Goal: Information Seeking & Learning: Check status

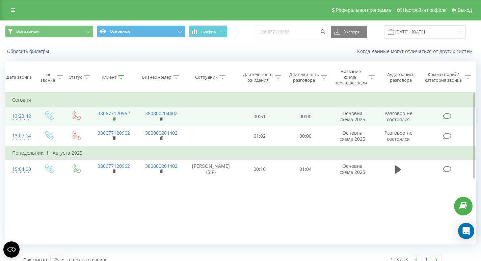
click at [114, 118] on rect at bounding box center [114, 119] width 2 height 3
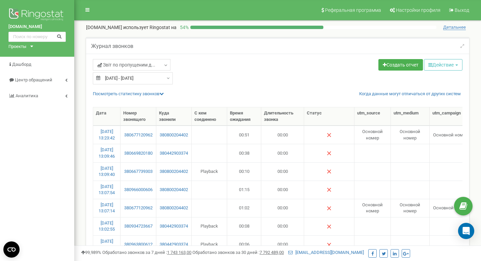
select select "50"
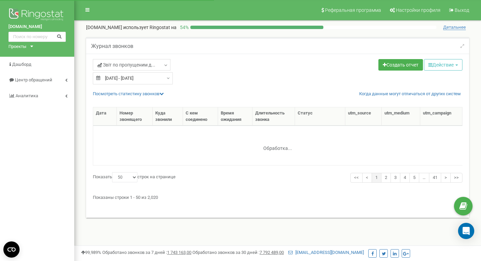
select select "50"
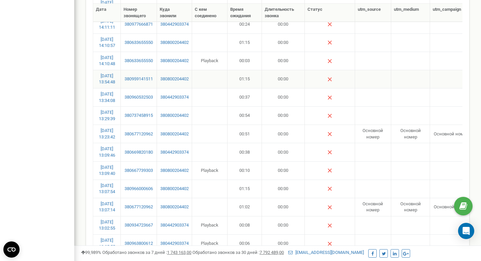
scroll to position [173, 0]
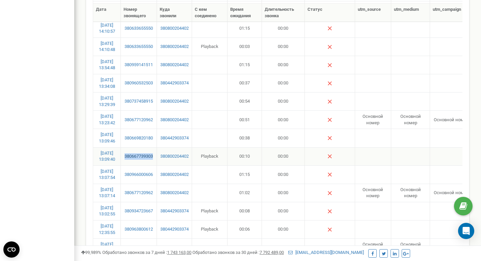
drag, startPoint x: 156, startPoint y: 158, endPoint x: 124, endPoint y: 158, distance: 32.4
click at [124, 158] on td "380667739303" at bounding box center [139, 156] width 36 height 18
copy link "380667739303"
drag, startPoint x: 157, startPoint y: 175, endPoint x: 123, endPoint y: 176, distance: 34.1
click at [123, 176] on tr "20.09.2025 13:07:54 380966000606 380800204402 01:15 00:00 Разговор не состоялся…" at bounding box center [345, 175] width 504 height 18
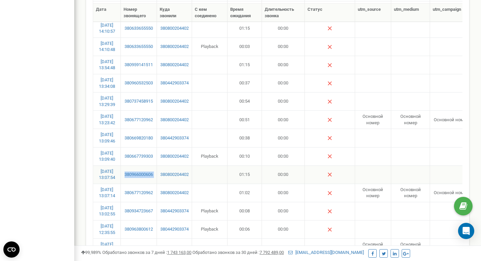
copy link "380966000606"
drag, startPoint x: 157, startPoint y: 160, endPoint x: 122, endPoint y: 160, distance: 35.5
click at [122, 160] on tr "20.09.2025 13:09:40 380667739303 380800204402 Playback 00:10 00:00 Разговор не …" at bounding box center [345, 156] width 504 height 18
copy link "380667739303"
drag, startPoint x: 156, startPoint y: 137, endPoint x: 120, endPoint y: 137, distance: 35.5
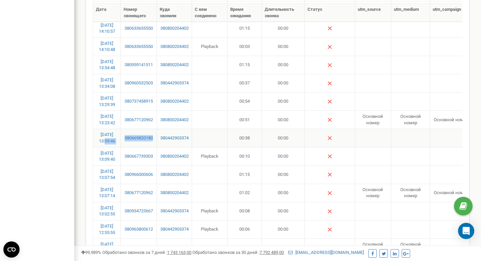
click at [120, 137] on tr "20.09.2025 13:09:46 380669820180 380442903374 00:38 00:00 Разговор не состоялся…" at bounding box center [345, 138] width 504 height 18
copy tr "13:09:46 380669820180"
click at [154, 143] on td "380669820180" at bounding box center [139, 138] width 36 height 18
drag, startPoint x: 155, startPoint y: 143, endPoint x: 126, endPoint y: 143, distance: 29.0
click at [126, 143] on td "380669820180" at bounding box center [139, 138] width 36 height 18
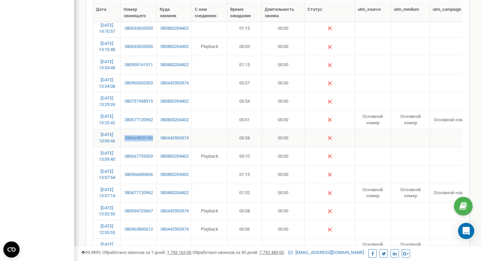
copy link "380669820180"
drag, startPoint x: 157, startPoint y: 125, endPoint x: 121, endPoint y: 125, distance: 35.5
click at [121, 125] on tr "20.09.2025 13:23:42 380677120962 380800204402 00:51 00:00 Основной номер Основн…" at bounding box center [345, 119] width 504 height 18
drag, startPoint x: 158, startPoint y: 105, endPoint x: 123, endPoint y: 108, distance: 34.9
click at [123, 108] on tr "20.09.2025 13:29:39 380737458915 380800204402 00:54 00:00 Разговор не состоялся…" at bounding box center [345, 101] width 504 height 18
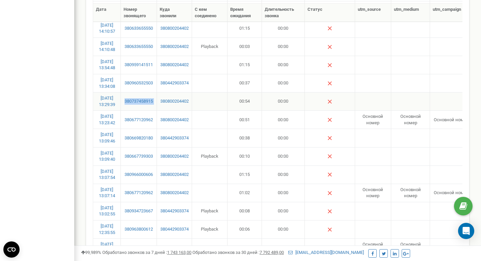
copy link "380737458915"
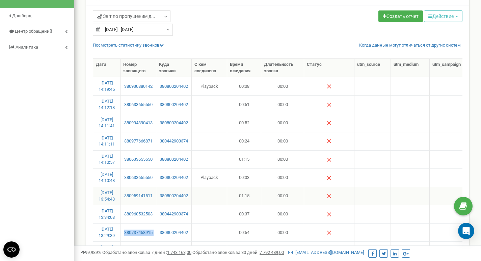
scroll to position [72, 0]
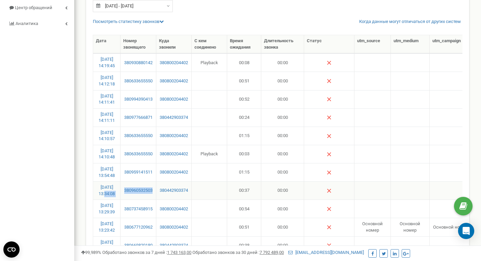
drag, startPoint x: 154, startPoint y: 190, endPoint x: 120, endPoint y: 190, distance: 33.8
click at [120, 190] on tr "20.09.2025 13:34:08 380960532503 380442903374 00:37 00:00 Разговор не состоялся…" at bounding box center [344, 190] width 503 height 18
click at [153, 197] on td "380960532503" at bounding box center [139, 190] width 36 height 18
drag, startPoint x: 157, startPoint y: 197, endPoint x: 121, endPoint y: 195, distance: 36.6
click at [121, 195] on tr "20.09.2025 13:34:08 380960532503 380442903374 00:37 00:00 Разговор не состоялся…" at bounding box center [344, 190] width 503 height 18
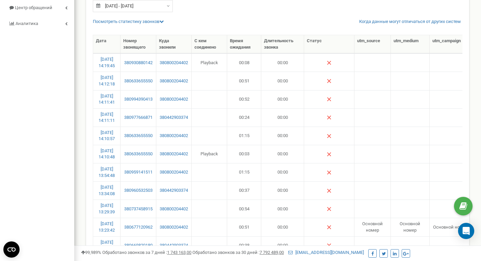
copy tr "380960532503"
drag, startPoint x: 156, startPoint y: 173, endPoint x: 122, endPoint y: 174, distance: 34.8
click at [122, 174] on td "380959141511" at bounding box center [139, 172] width 36 height 18
copy link "380959141511"
drag, startPoint x: 157, startPoint y: 155, endPoint x: 121, endPoint y: 155, distance: 35.5
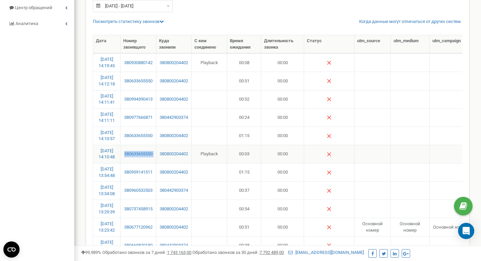
click at [121, 155] on tr "20.09.2025 14:10:48 380633655550 380800204402 Playback 00:03 00:00 Разговор не …" at bounding box center [344, 154] width 503 height 18
copy link "380633655550"
drag, startPoint x: 156, startPoint y: 120, endPoint x: 121, endPoint y: 120, distance: 35.1
click at [121, 120] on td "380977666871" at bounding box center [139, 117] width 36 height 18
copy link "380977666871"
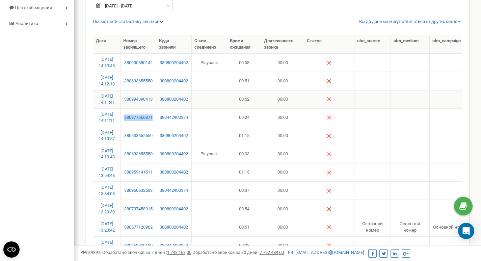
drag, startPoint x: 156, startPoint y: 101, endPoint x: 117, endPoint y: 105, distance: 39.0
click at [117, 105] on tr "20.09.2025 14:11:41 380994390413 380800204402 00:52 00:00 Разговор не состоялся…" at bounding box center [344, 99] width 503 height 18
drag, startPoint x: 155, startPoint y: 78, endPoint x: 121, endPoint y: 78, distance: 34.1
click at [121, 78] on td "380633655550" at bounding box center [139, 81] width 36 height 18
drag, startPoint x: 156, startPoint y: 66, endPoint x: 120, endPoint y: 66, distance: 36.1
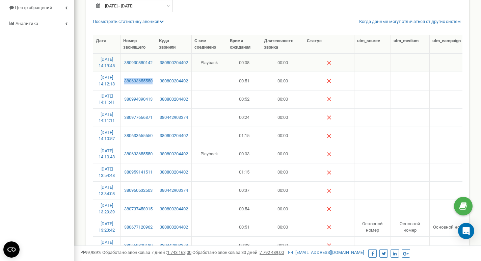
click at [120, 66] on tr "20.09.2025 14:19:45 380930880142 380800204402 Playback 00:08 00:00 Разговор не …" at bounding box center [344, 62] width 503 height 18
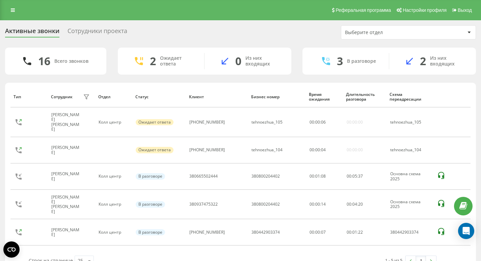
click at [89, 35] on div "Сотрудники проекта" at bounding box center [98, 32] width 60 height 10
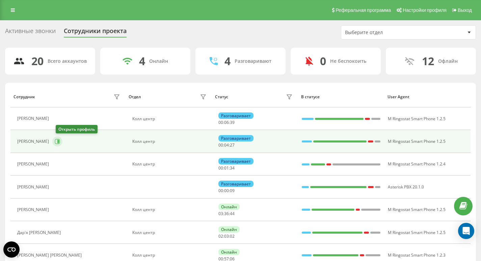
click at [60, 142] on icon at bounding box center [57, 141] width 5 height 5
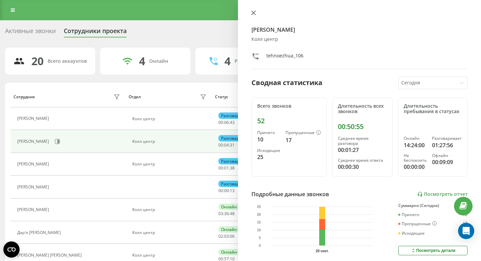
click at [254, 15] on icon at bounding box center [253, 12] width 5 height 5
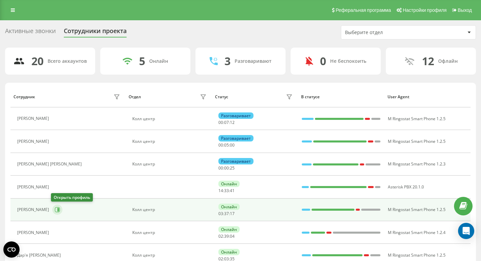
click at [55, 211] on icon at bounding box center [57, 209] width 5 height 5
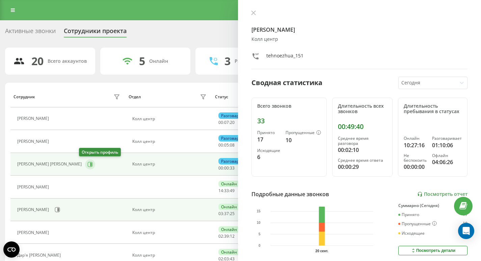
click at [87, 163] on icon at bounding box center [89, 164] width 5 height 5
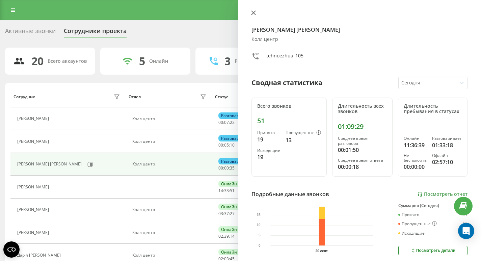
click at [253, 12] on icon at bounding box center [253, 12] width 5 height 5
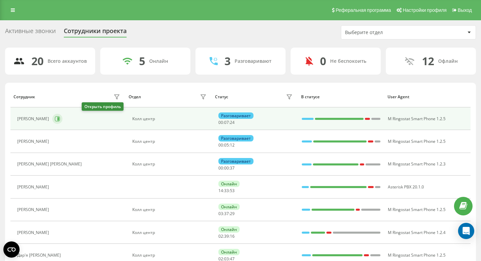
click at [59, 118] on icon at bounding box center [58, 118] width 2 height 3
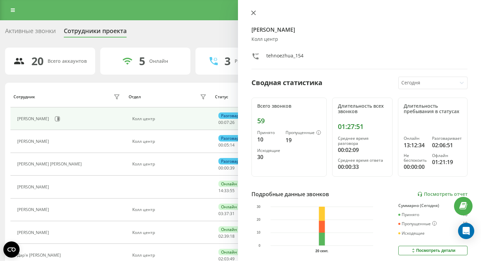
click at [253, 11] on icon at bounding box center [253, 12] width 5 height 5
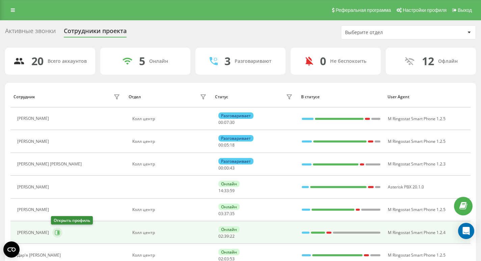
click at [56, 235] on icon at bounding box center [57, 232] width 5 height 5
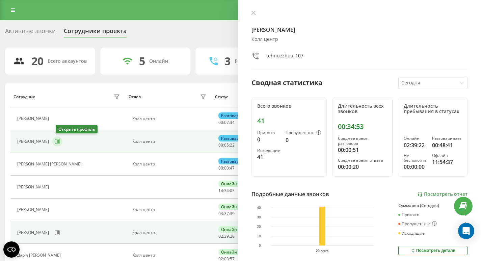
click at [60, 142] on icon at bounding box center [57, 141] width 5 height 5
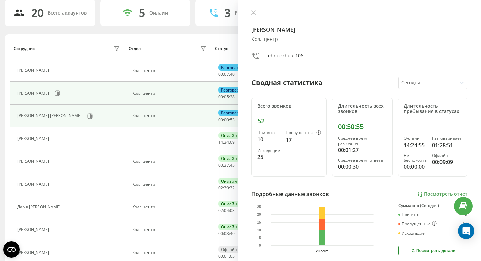
scroll to position [112, 0]
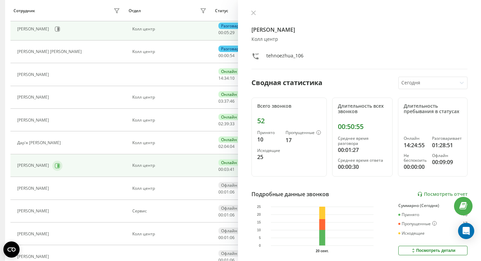
click at [53, 169] on button at bounding box center [57, 166] width 10 height 10
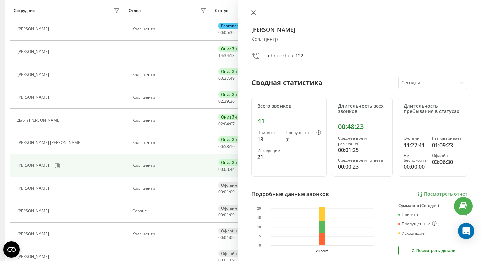
click at [254, 10] on button at bounding box center [253, 13] width 9 height 6
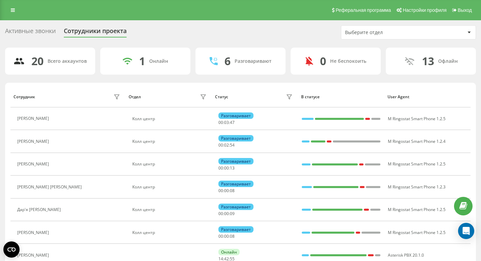
click at [56, 29] on div "Активные звонки" at bounding box center [30, 32] width 51 height 10
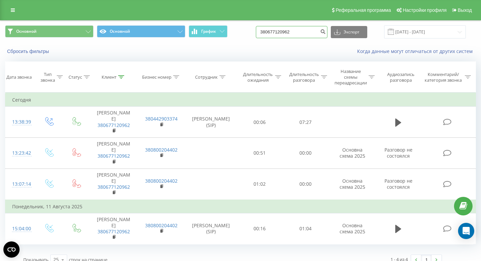
click at [305, 29] on input "380677120962" at bounding box center [292, 32] width 72 height 12
paste input "966000606"
type input "380966000606"
click at [328, 36] on button "submit" at bounding box center [323, 32] width 9 height 12
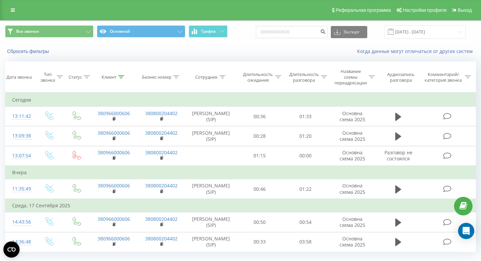
click at [114, 55] on div "Сбросить фильтры Когда данные могут отличаться от других систем" at bounding box center [240, 51] width 481 height 16
click at [304, 37] on input "380966000606" at bounding box center [292, 32] width 72 height 12
paste input "667739303"
type input "380667739303"
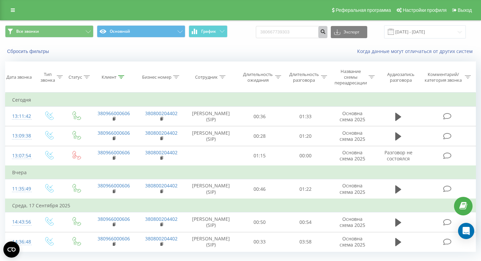
click at [328, 26] on button "submit" at bounding box center [323, 32] width 9 height 12
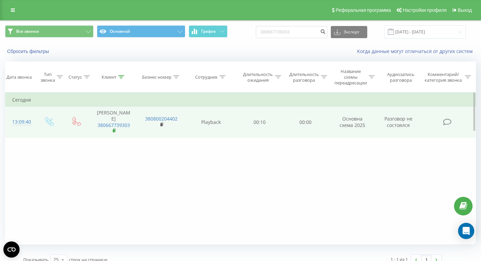
click at [114, 129] on rect at bounding box center [114, 130] width 2 height 3
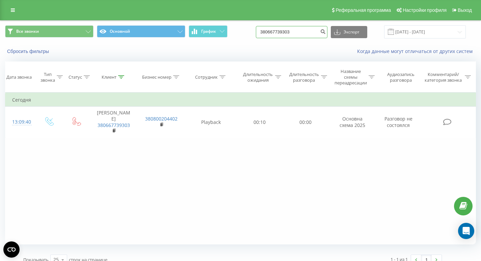
click at [289, 27] on input "380667739303" at bounding box center [292, 32] width 72 height 12
click at [295, 27] on input "380667739303" at bounding box center [292, 32] width 72 height 12
paste input "130946 380669820180"
drag, startPoint x: 321, startPoint y: 33, endPoint x: 239, endPoint y: 33, distance: 82.4
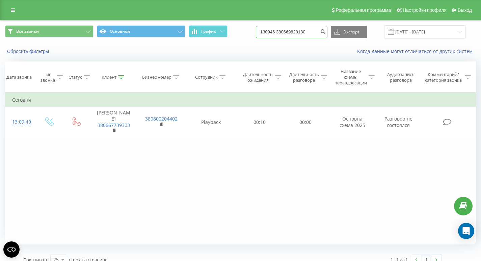
click at [239, 33] on div "Все звонки Основной График 130946 380669820180 Экспорт .csv .xls .xlsx 20.06.20…" at bounding box center [240, 31] width 471 height 13
paste input
drag, startPoint x: 323, startPoint y: 32, endPoint x: 244, endPoint y: 32, distance: 79.0
click at [244, 32] on div "Все звонки Основной График 130946 380669820180 Экспорт .csv .xls .xlsx 20.06.20…" at bounding box center [240, 31] width 471 height 13
paste input
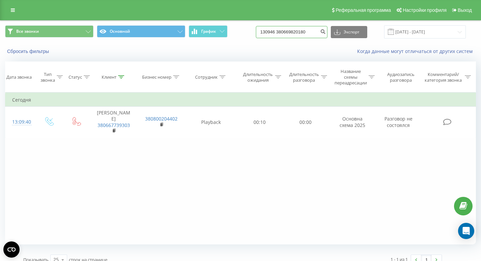
drag, startPoint x: 316, startPoint y: 31, endPoint x: 239, endPoint y: 31, distance: 77.0
click at [239, 31] on div "Все звонки Основной График 130946 380669820180 Экспорт .csv .xls .xlsx 20.06.20…" at bounding box center [240, 31] width 471 height 13
paste input
type input "380669820180"
click at [326, 33] on icon "submit" at bounding box center [323, 31] width 6 height 4
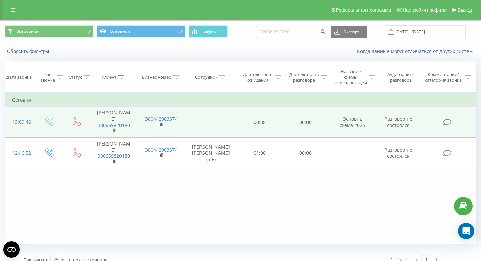
click at [115, 128] on icon at bounding box center [115, 130] width 4 height 5
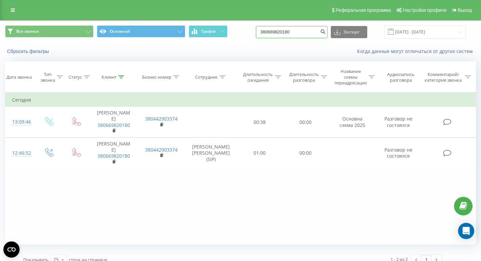
click at [307, 30] on input "380669820180" at bounding box center [292, 32] width 72 height 12
paste input "737458915"
type input "380737458915"
click at [328, 34] on button "submit" at bounding box center [323, 32] width 9 height 12
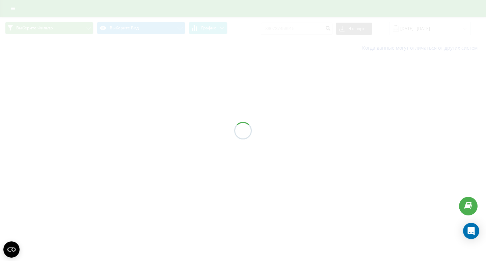
click at [95, 184] on div at bounding box center [243, 130] width 486 height 261
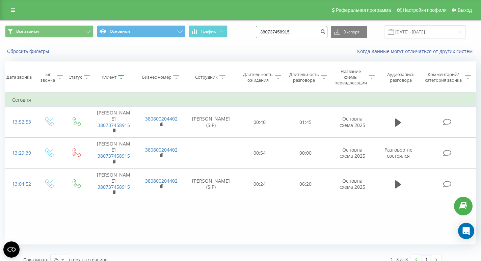
click at [300, 34] on input "380737458915" at bounding box center [292, 32] width 72 height 12
paste input "380960532503"
click at [325, 32] on input "380960532503" at bounding box center [292, 32] width 72 height 12
type input "380960532503"
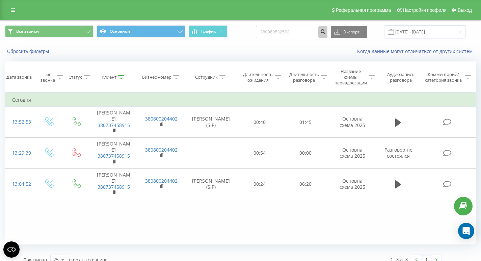
click at [326, 32] on icon "submit" at bounding box center [323, 31] width 6 height 4
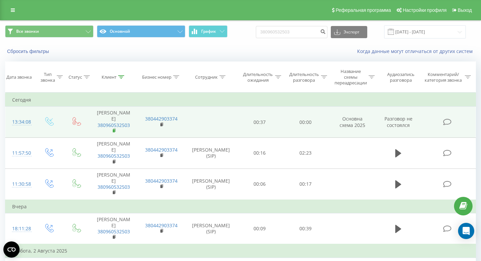
click at [114, 131] on rect at bounding box center [114, 130] width 2 height 3
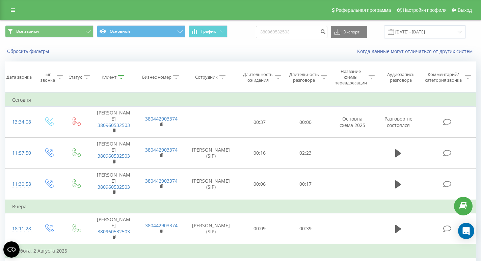
click at [309, 23] on div "Все звонки Основной График 380960532503 Экспорт .csv .xls .xlsx [DATE] - [DATE]" at bounding box center [240, 32] width 481 height 23
click at [309, 31] on input "380960532503" at bounding box center [292, 32] width 72 height 12
paste input "59141511"
click at [324, 30] on input "380959141511" at bounding box center [292, 32] width 72 height 12
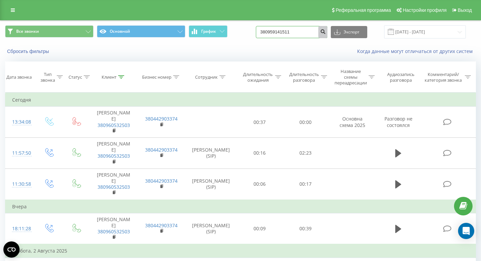
type input "380959141511"
click at [326, 30] on icon "submit" at bounding box center [323, 31] width 6 height 4
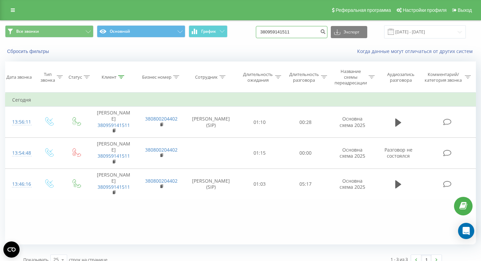
click at [304, 32] on input "380959141511" at bounding box center [292, 32] width 72 height 12
paste input "633655550"
type input "380633655550"
click at [326, 33] on icon "submit" at bounding box center [323, 31] width 6 height 4
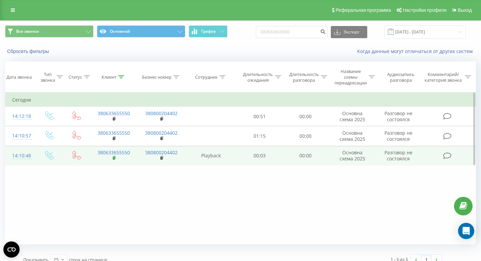
click at [114, 160] on rect at bounding box center [114, 158] width 2 height 3
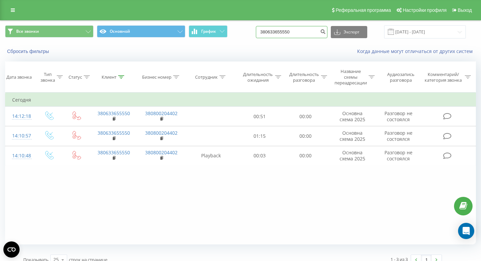
click at [298, 34] on input "380633655550" at bounding box center [292, 32] width 72 height 12
paste input "977666871"
type input "380977666871"
click at [326, 33] on icon "submit" at bounding box center [323, 31] width 6 height 4
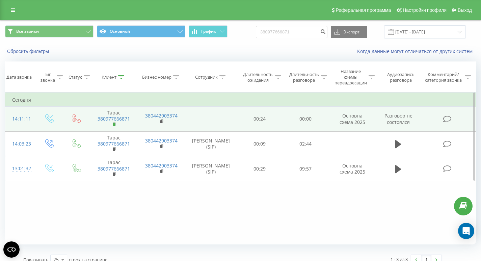
click at [113, 124] on rect at bounding box center [114, 124] width 2 height 3
click at [114, 125] on rect at bounding box center [114, 124] width 2 height 3
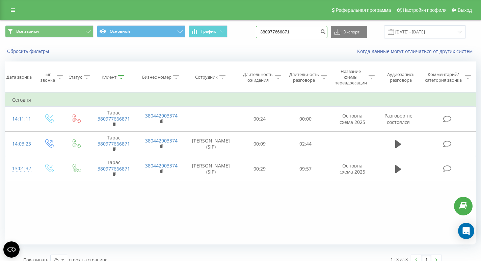
click at [303, 32] on input "380977666871" at bounding box center [292, 32] width 72 height 12
click at [319, 33] on input "380977666871" at bounding box center [292, 32] width 72 height 12
drag, startPoint x: 319, startPoint y: 33, endPoint x: 262, endPoint y: 33, distance: 56.7
click at [262, 33] on div "Все звонки Основной График 380977666871 Экспорт .csv .xls .xlsx [DATE] - [DATE]" at bounding box center [240, 31] width 471 height 13
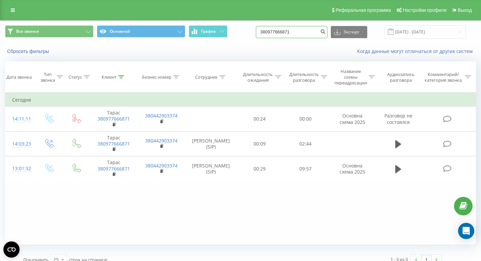
paste input "380994390413"
type input "380994390413"
click at [326, 31] on icon "submit" at bounding box center [323, 31] width 6 height 4
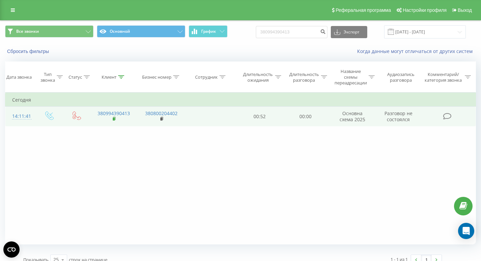
click at [113, 117] on icon at bounding box center [115, 119] width 4 height 5
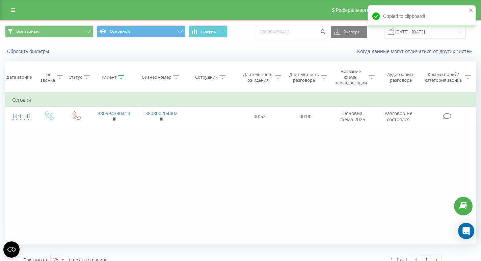
click at [99, 174] on div "Фильтровать по условию Равно Введите значение Отмена OK Фильтровать по условию …" at bounding box center [240, 169] width 471 height 152
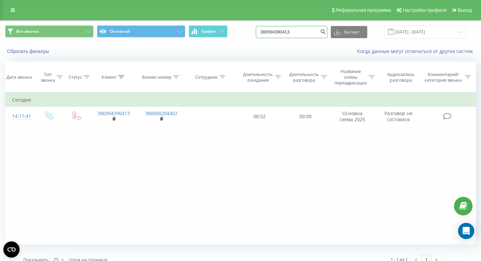
click at [308, 33] on input "380994390413" at bounding box center [292, 32] width 72 height 12
paste input "380930880142"
click at [323, 32] on input "380930880142" at bounding box center [292, 32] width 72 height 12
type input "380930880142"
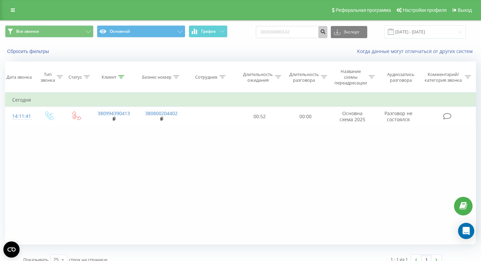
click at [326, 32] on icon "submit" at bounding box center [323, 31] width 6 height 4
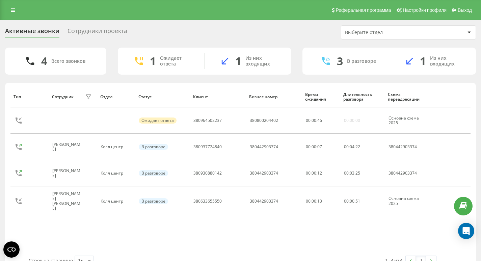
click at [118, 79] on div "4 Всего звонков 1 Ожидает ответа 1 Из них входящих 3 В разговоре 1 Из них входя…" at bounding box center [240, 160] width 471 height 225
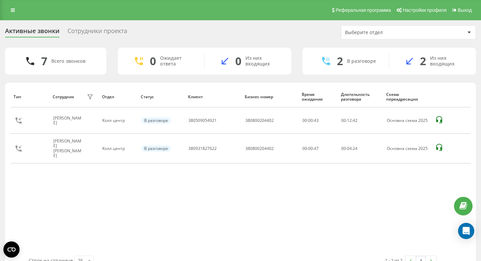
click at [87, 29] on div "Сотрудники проекта" at bounding box center [98, 32] width 60 height 10
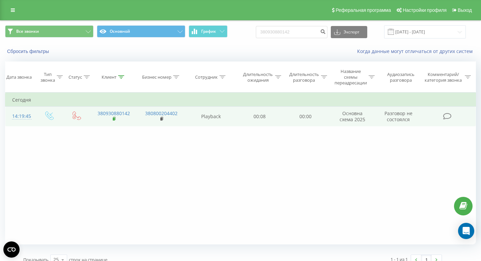
click at [114, 120] on rect at bounding box center [114, 119] width 2 height 3
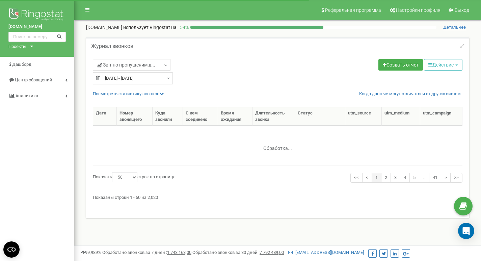
select select "50"
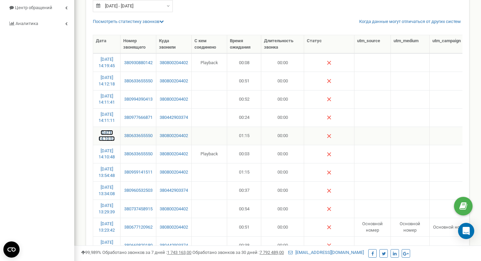
click at [108, 138] on link "[DATE] 14:10:57" at bounding box center [107, 135] width 16 height 11
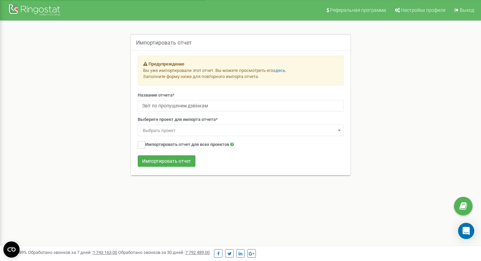
select select "42693"
click at [193, 129] on span "Выбрать проект" at bounding box center [240, 130] width 201 height 9
click at [159, 147] on label "Импортировать отчет для всех проектов" at bounding box center [186, 144] width 96 height 7
click at [141, 143] on ins at bounding box center [141, 144] width 7 height 7
checkbox input "true"
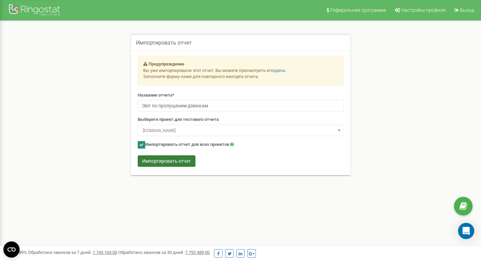
click at [173, 166] on button "Импортировать отчет" at bounding box center [167, 160] width 58 height 11
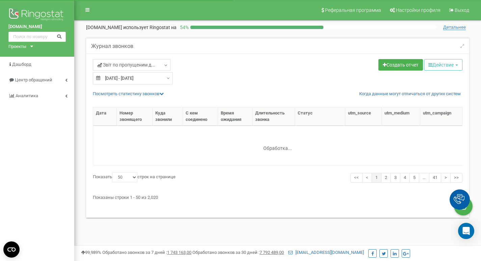
select select "50"
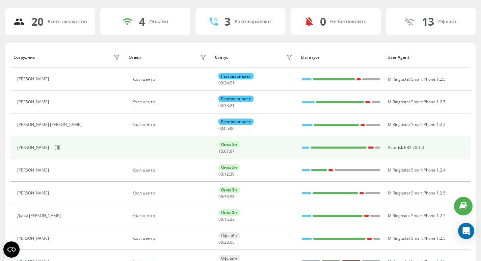
scroll to position [60, 0]
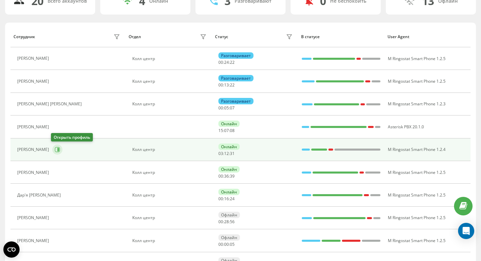
click at [55, 150] on icon at bounding box center [57, 149] width 5 height 5
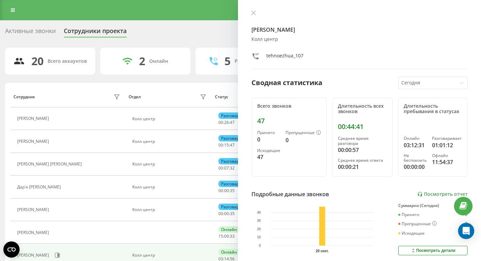
click at [30, 28] on div "Активные звонки" at bounding box center [30, 32] width 51 height 10
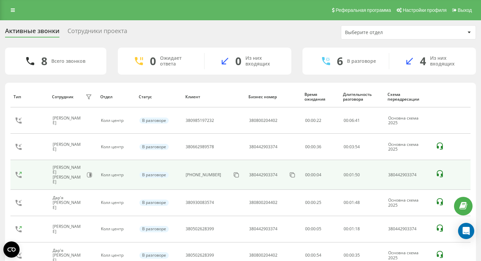
scroll to position [30, 0]
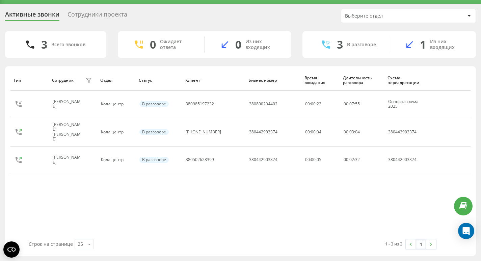
scroll to position [17, 0]
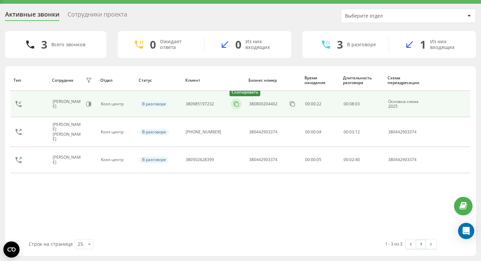
click at [234, 105] on icon at bounding box center [236, 104] width 7 height 7
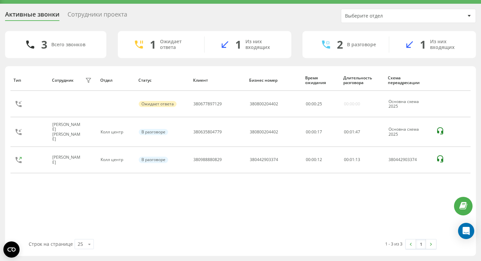
click at [105, 182] on div "Тип Сотрудник фильтра Отдел Статус Клиент Бизнес номер Время ожидания Длительно…" at bounding box center [240, 155] width 460 height 170
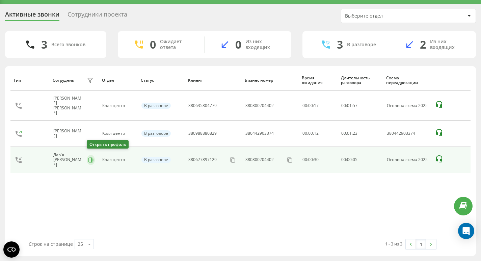
click at [89, 155] on button at bounding box center [91, 160] width 8 height 10
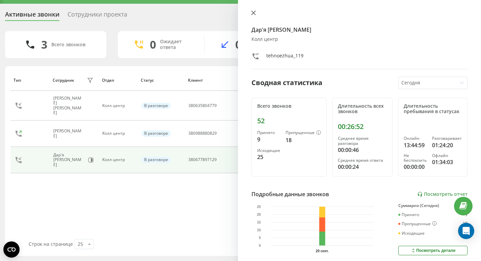
click at [252, 14] on icon at bounding box center [253, 12] width 5 height 5
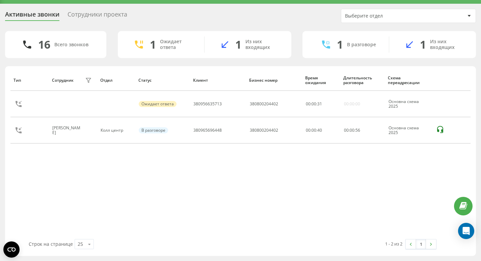
click at [108, 16] on div "Сотрудники проекта" at bounding box center [98, 16] width 60 height 10
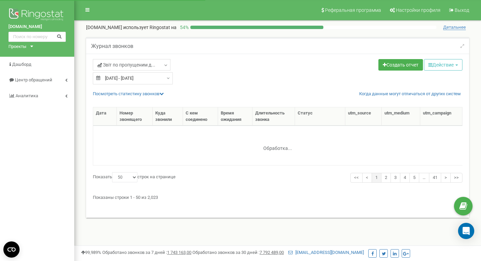
select select "50"
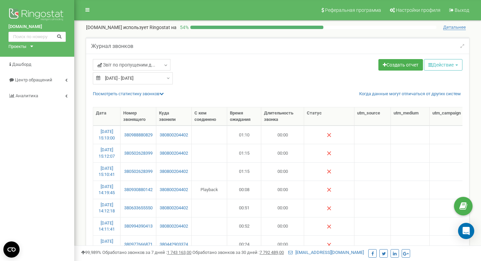
type input "21.08.2025"
type input "20.09.2025"
click at [148, 80] on input "21.08.2025 - 20.09.2025" at bounding box center [133, 78] width 80 height 12
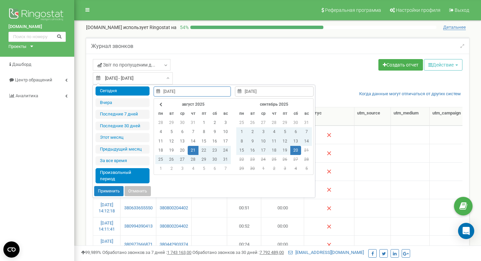
type input "20.09.2025"
click at [136, 92] on li "Сегодня" at bounding box center [123, 90] width 54 height 9
type input "20.09.2025 - 20.09.2025"
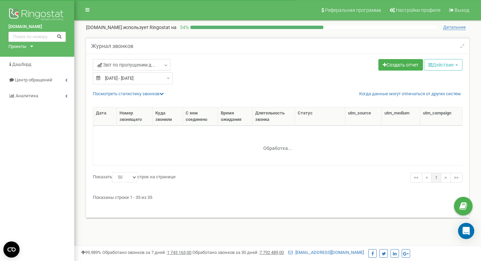
select select "50"
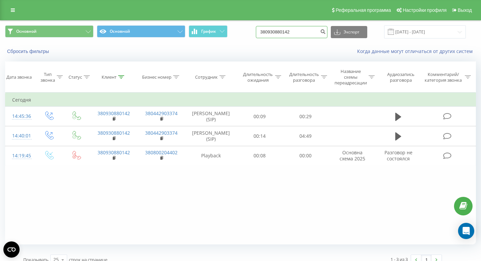
click at [306, 30] on input "380930880142" at bounding box center [292, 32] width 72 height 12
paste input "8519723"
type input "380985197232"
click at [326, 31] on icon "submit" at bounding box center [323, 31] width 6 height 4
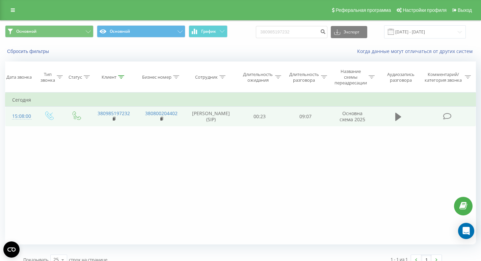
click at [397, 118] on icon at bounding box center [399, 117] width 6 height 8
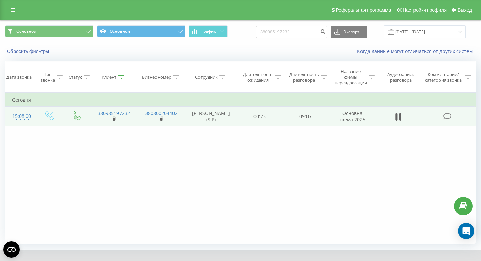
scroll to position [35, 0]
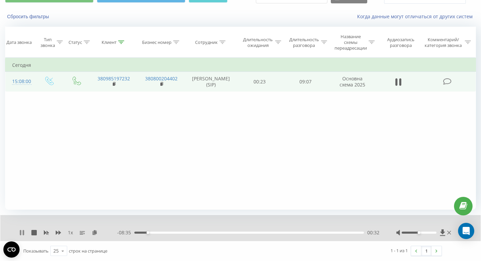
click at [24, 231] on icon at bounding box center [23, 232] width 1 height 5
click at [22, 233] on icon at bounding box center [22, 232] width 4 height 5
click at [22, 235] on icon at bounding box center [21, 232] width 5 height 5
click at [21, 232] on icon at bounding box center [22, 232] width 4 height 5
click at [100, 134] on div "Фильтровать по условию Равно Введите значение Отмена OK Фильтровать по условию …" at bounding box center [240, 134] width 471 height 152
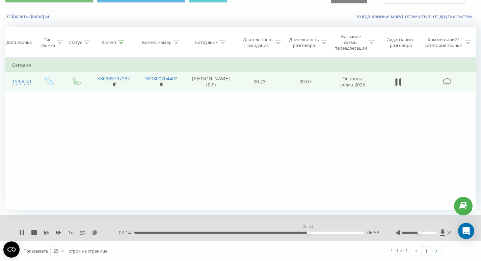
click at [308, 233] on div "06:53" at bounding box center [249, 233] width 230 height 2
click at [449, 234] on icon at bounding box center [450, 233] width 4 height 4
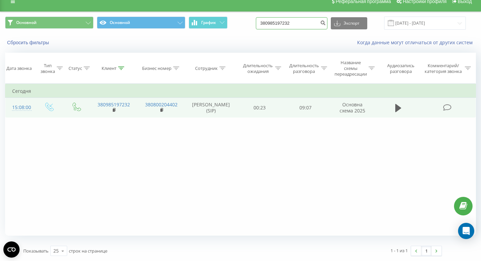
click at [303, 19] on input "380985197232" at bounding box center [292, 23] width 72 height 12
paste input "380502628399"
type input "380502628399"
click at [328, 26] on button "submit" at bounding box center [323, 23] width 9 height 12
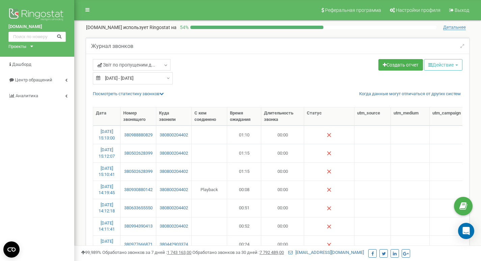
select select "50"
drag, startPoint x: 156, startPoint y: 174, endPoint x: 120, endPoint y: 173, distance: 35.8
click at [120, 173] on tr "[DATE] 15:10:41 380502628399 380800204402 01:15 00:00 Разговор не состоялся 0" at bounding box center [344, 171] width 503 height 18
copy tr "380502628399"
drag, startPoint x: 155, startPoint y: 141, endPoint x: 123, endPoint y: 141, distance: 32.4
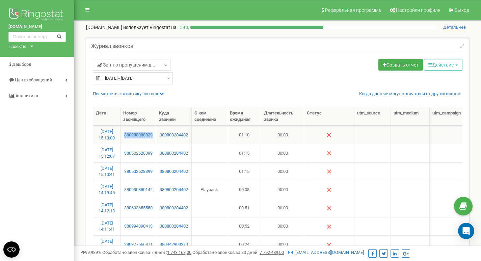
click at [123, 141] on td "380988880829" at bounding box center [139, 135] width 36 height 18
copy link "380988880829"
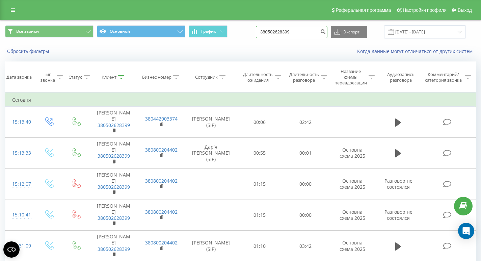
click at [307, 29] on input "380502628399" at bounding box center [292, 32] width 72 height 12
paste input "98888082"
type input "380988880829"
click at [326, 32] on icon "submit" at bounding box center [323, 31] width 6 height 4
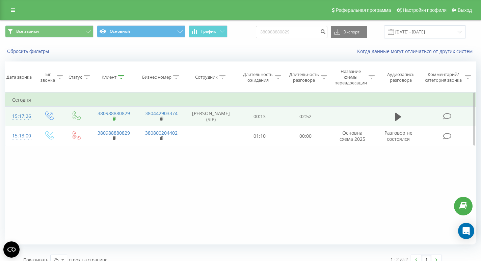
click at [116, 119] on icon at bounding box center [115, 119] width 4 height 5
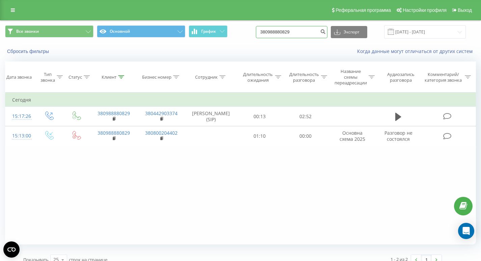
click at [308, 36] on input "380988880829" at bounding box center [292, 32] width 72 height 12
paste input "380960532503"
type input "380960532503"
click at [327, 30] on button "submit" at bounding box center [323, 32] width 9 height 12
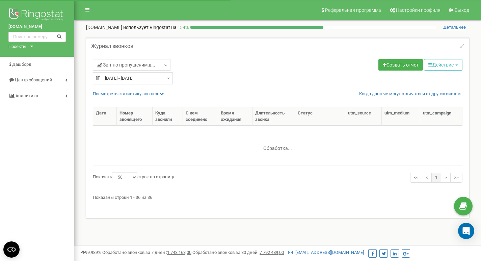
select select "50"
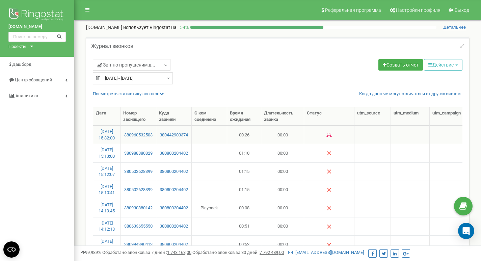
drag, startPoint x: 157, startPoint y: 137, endPoint x: 117, endPoint y: 135, distance: 40.2
click at [117, 135] on tr "20.09.2025 15:32:00 380960532503 380442903374 00:26 00:00 Разговор не состоялся…" at bounding box center [344, 135] width 503 height 18
copy tr "380960532503"
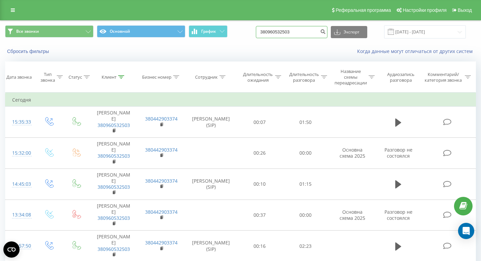
click at [314, 29] on input "380960532503" at bounding box center [292, 32] width 72 height 12
paste input "0961286664"
type input "0961286664"
click at [326, 34] on button "submit" at bounding box center [323, 32] width 9 height 12
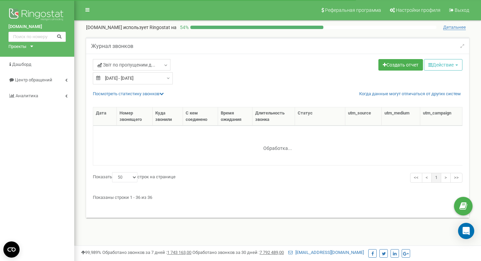
select select "50"
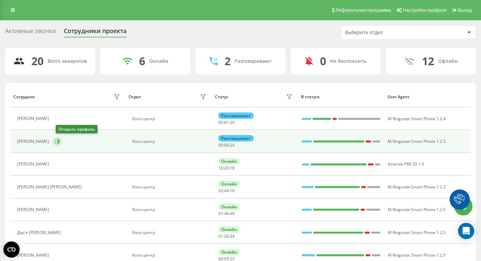
click at [60, 142] on icon at bounding box center [57, 141] width 5 height 5
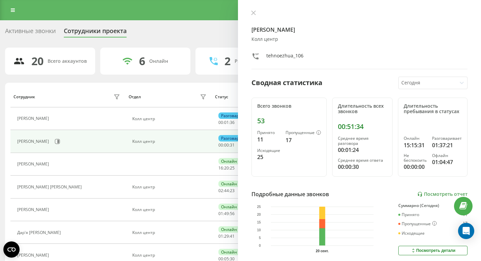
click at [27, 33] on div "Активные звонки" at bounding box center [30, 32] width 51 height 10
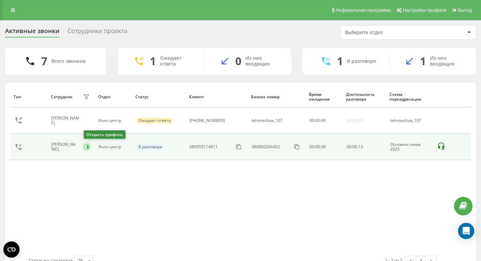
click at [86, 146] on icon at bounding box center [86, 146] width 5 height 5
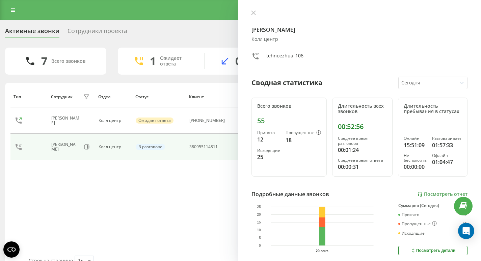
click at [252, 9] on div "Герасименко Ілля Колл центр tehnoezhua_106 Сводная статистика Сегодня Всего зво…" at bounding box center [359, 130] width 243 height 261
click at [252, 11] on icon at bounding box center [254, 13] width 4 height 4
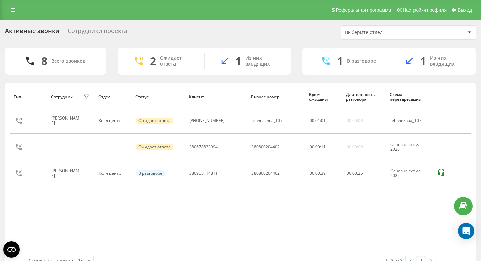
click at [100, 32] on div "Сотрудники проекта" at bounding box center [98, 32] width 60 height 10
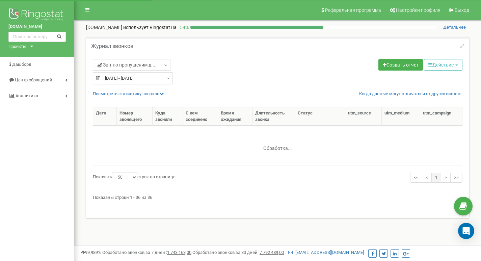
select select "50"
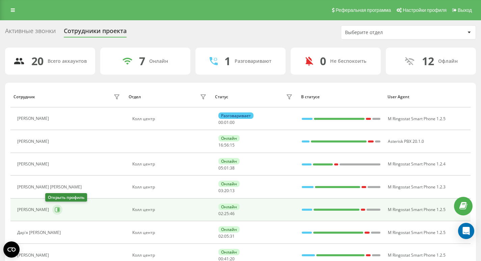
click at [52, 212] on button at bounding box center [57, 210] width 10 height 10
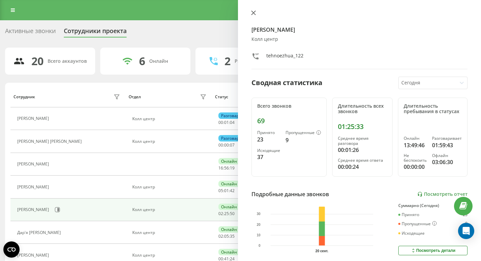
click at [250, 11] on button at bounding box center [253, 13] width 9 height 6
